Goal: Check status

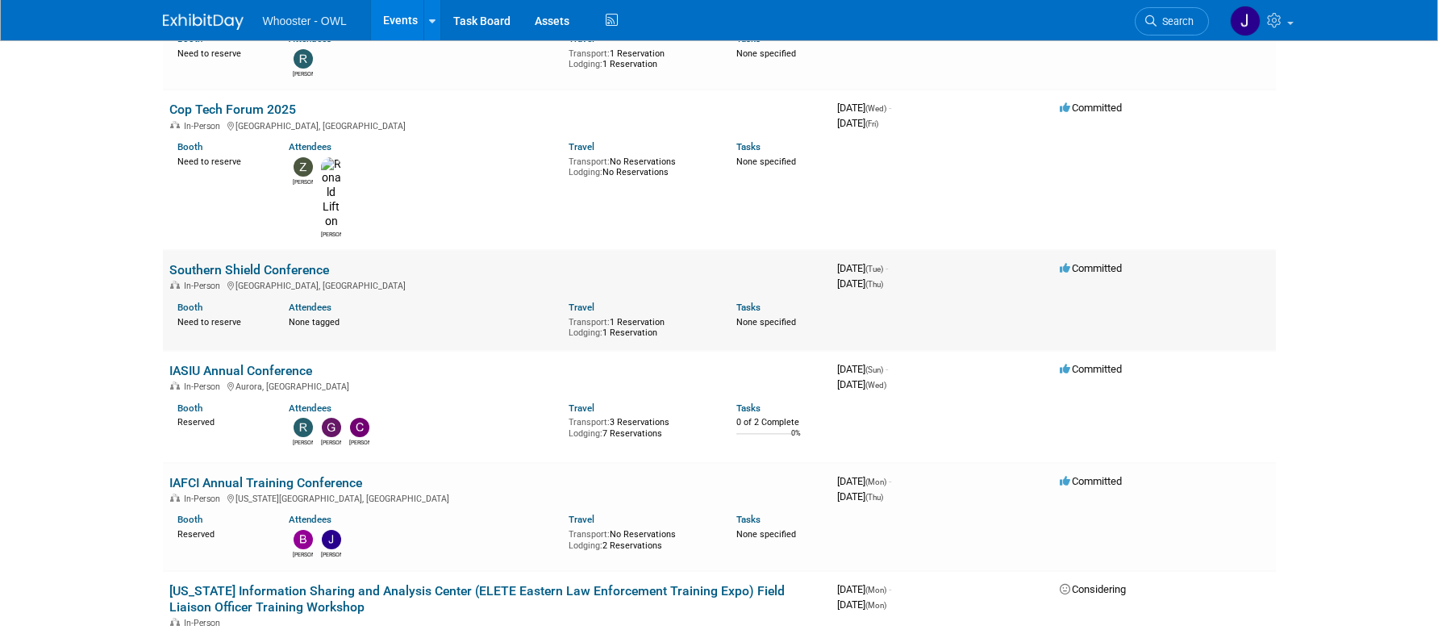
scroll to position [403, 0]
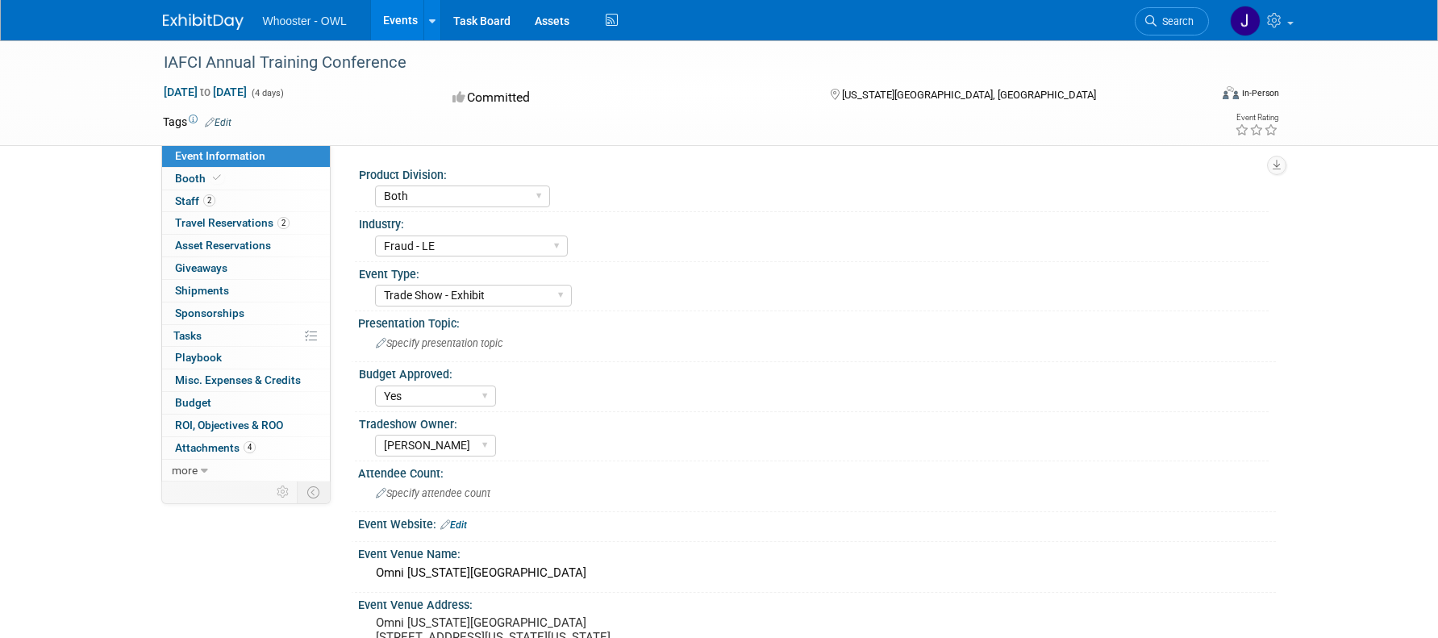
select select "Both"
select select "Fraud - LE"
select select "Trade Show - Exhibit"
select select "Yes"
select select "[PERSON_NAME]"
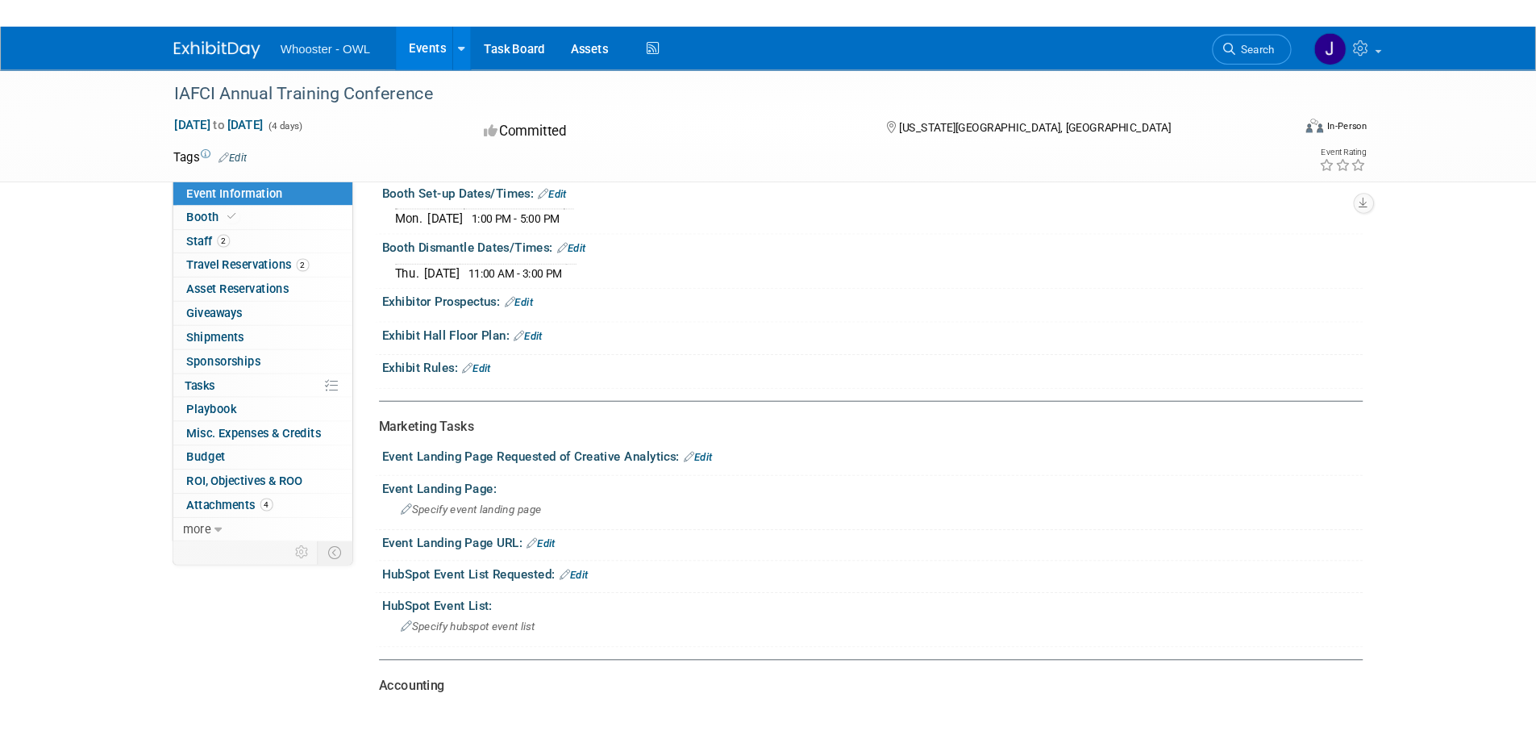
scroll to position [726, 0]
